Goal: Task Accomplishment & Management: Use online tool/utility

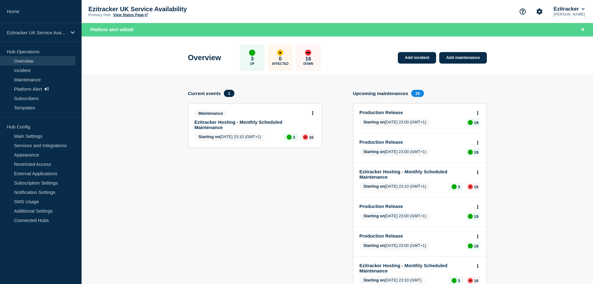
click at [32, 89] on link "Platform Alert" at bounding box center [37, 88] width 75 height 9
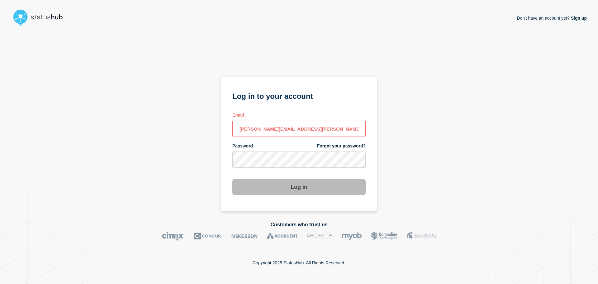
type input "[PERSON_NAME][EMAIL_ADDRESS][PERSON_NAME][DOMAIN_NAME]"
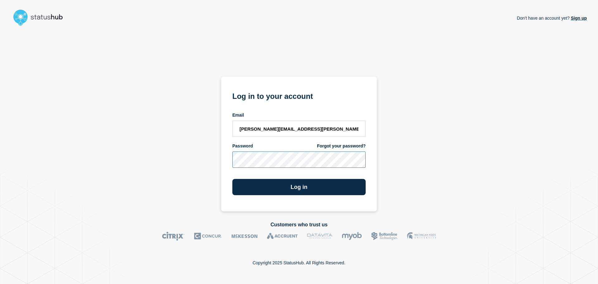
click at [232, 179] on button "Log in" at bounding box center [298, 187] width 133 height 16
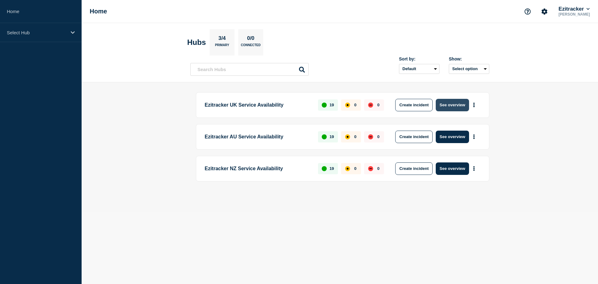
click at [460, 106] on button "See overview" at bounding box center [451, 105] width 33 height 12
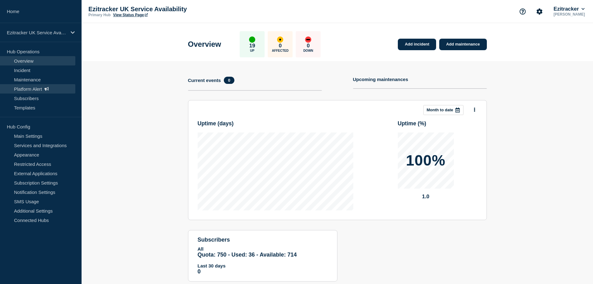
click at [58, 90] on link "Platform Alert" at bounding box center [37, 88] width 75 height 9
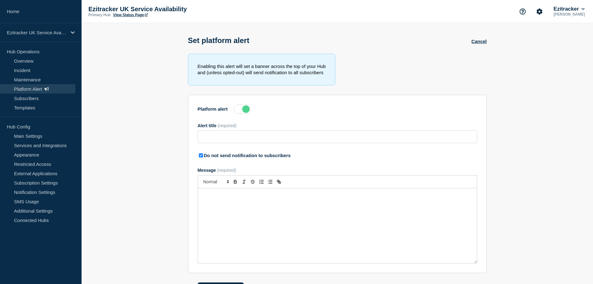
type input "Ezitracker Maintenance has completed"
checkbox input "true"
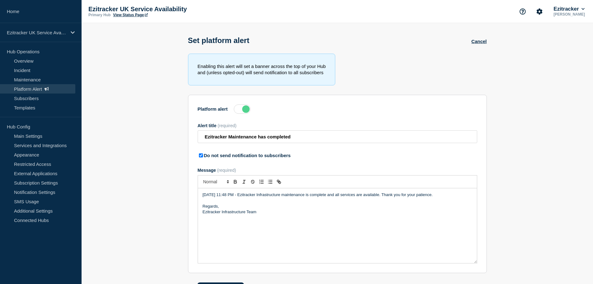
click at [241, 111] on label at bounding box center [242, 108] width 17 height 9
click at [0, 0] on input "Platform alert" at bounding box center [0, 0] width 0 height 0
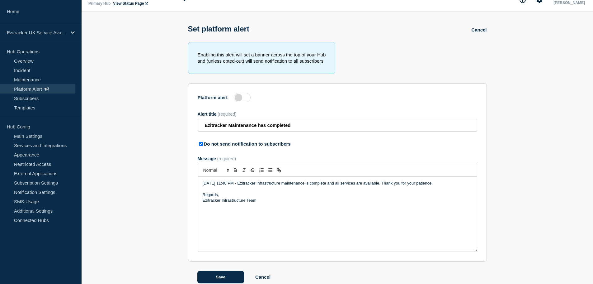
scroll to position [22, 0]
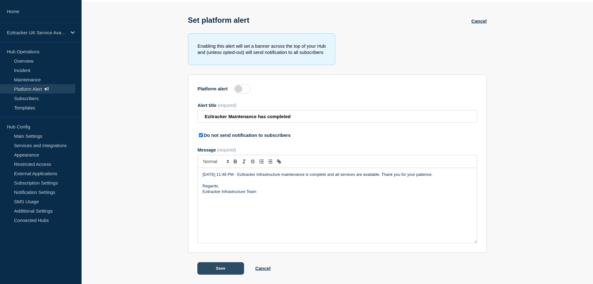
click at [221, 268] on button "Save" at bounding box center [220, 268] width 47 height 12
